Goal: Navigation & Orientation: Find specific page/section

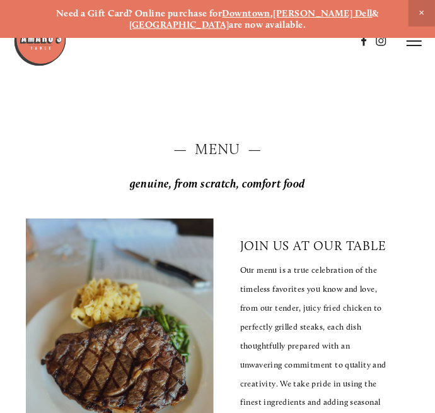
click at [421, 41] on line at bounding box center [414, 41] width 15 height 0
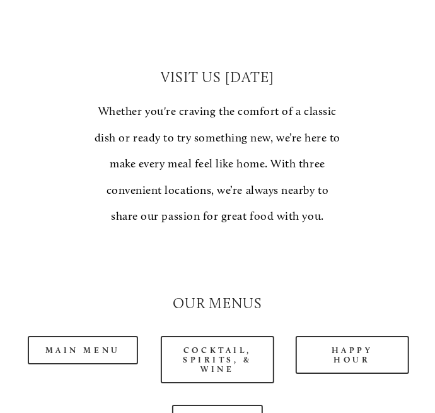
scroll to position [1017, 0]
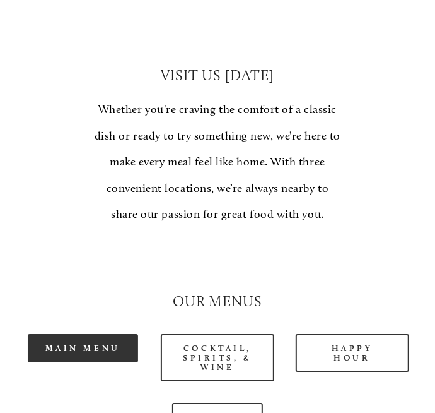
click at [117, 346] on link "Main Menu" at bounding box center [83, 348] width 110 height 28
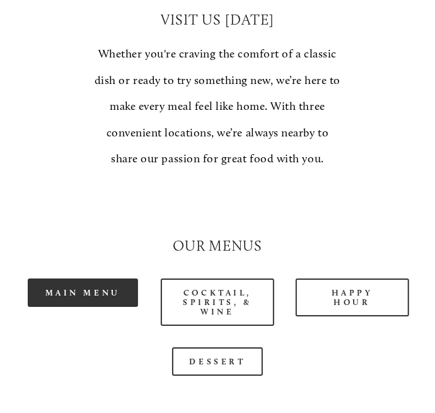
scroll to position [1078, 0]
